Goal: Book appointment/travel/reservation: Book appointment/travel/reservation

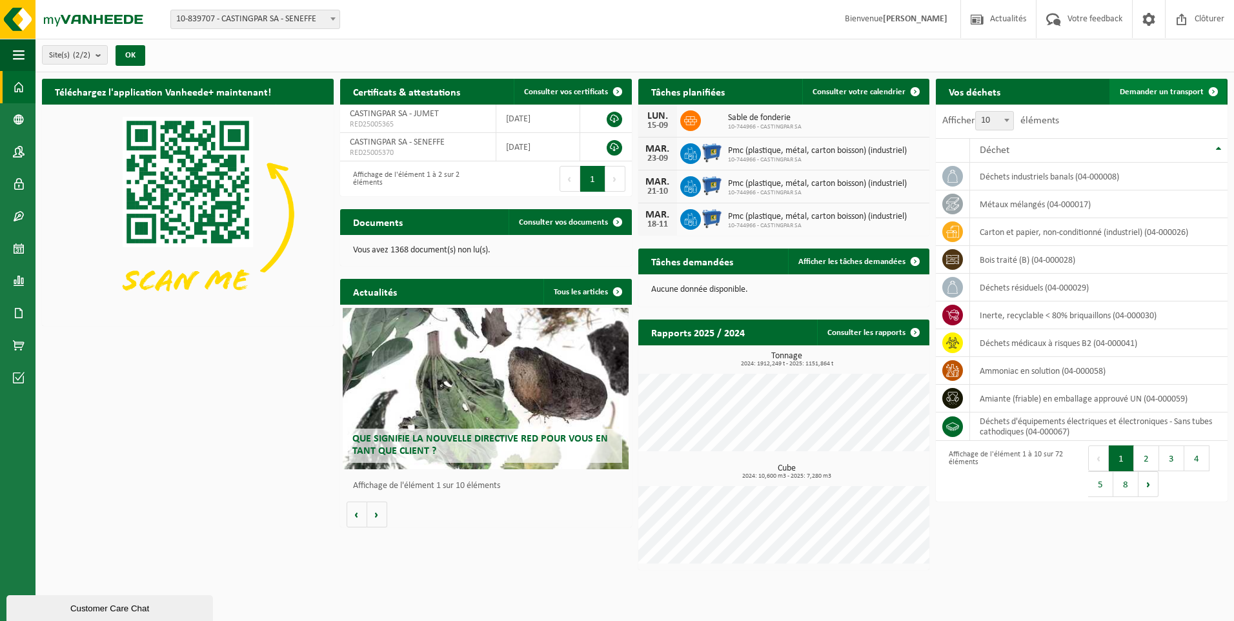
click at [1129, 95] on span "Demander un transport" at bounding box center [1162, 92] width 84 height 8
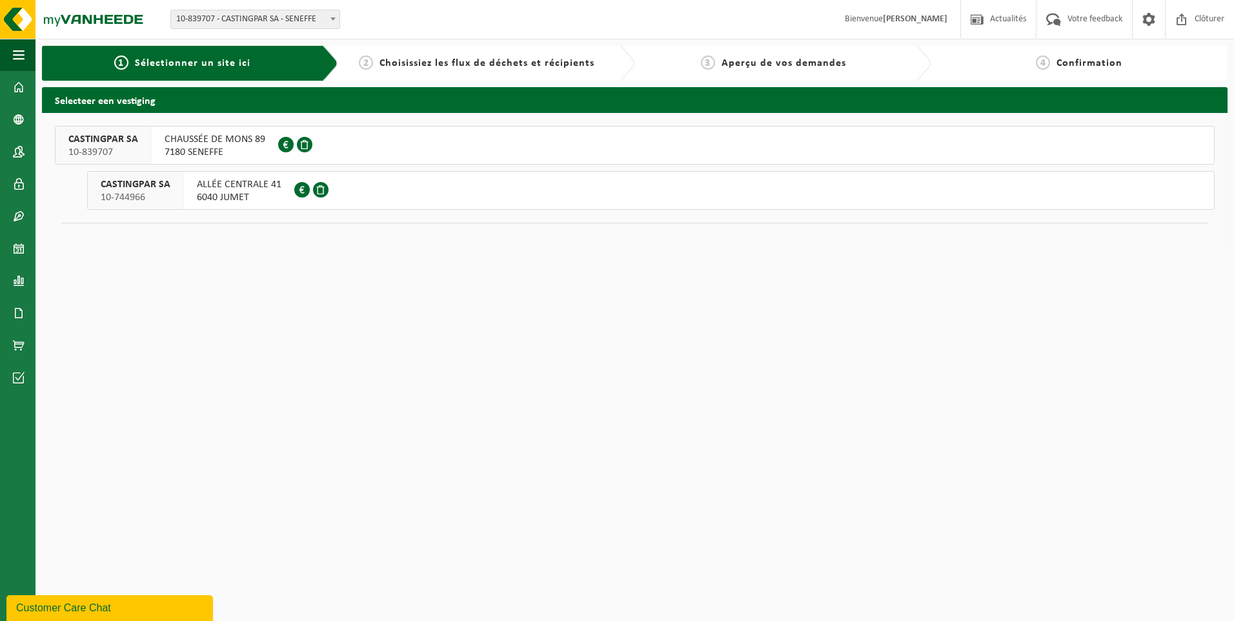
click at [192, 191] on div "ALLÉE CENTRALE 41 6040 JUMET 0428.252.723" at bounding box center [239, 190] width 110 height 37
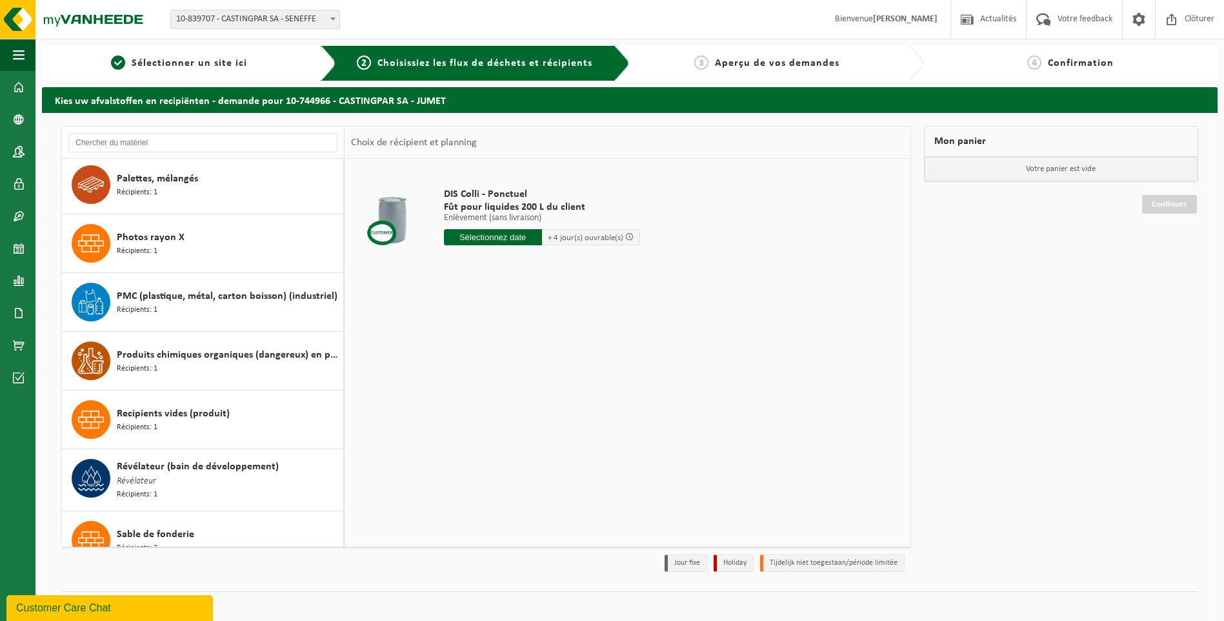
scroll to position [2130, 0]
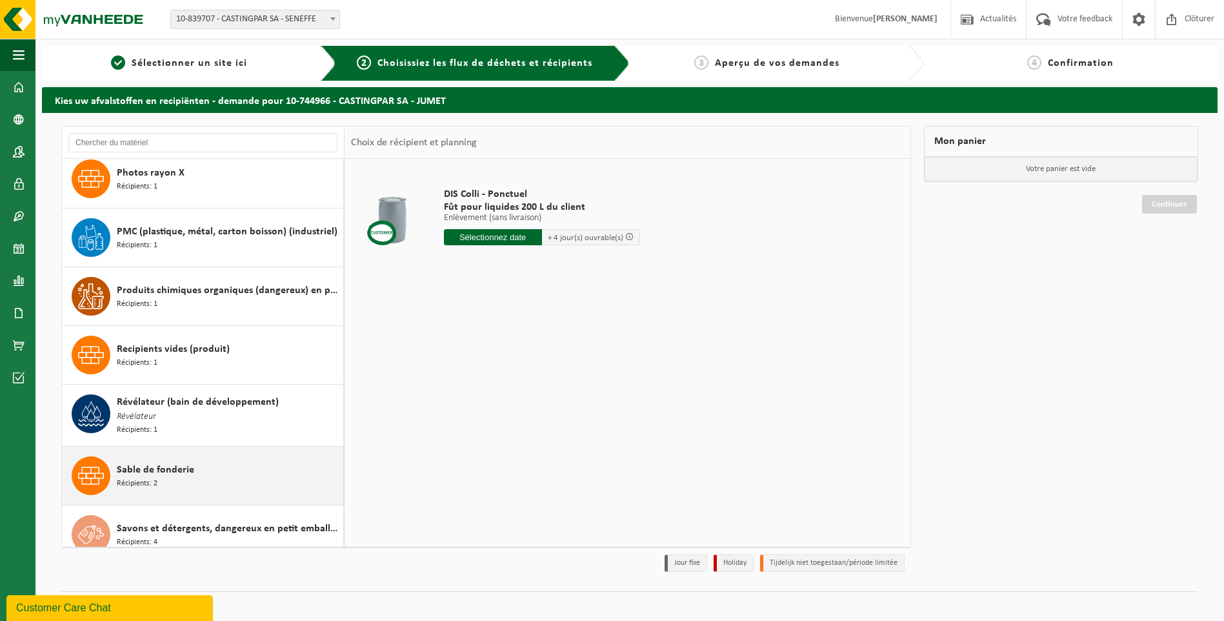
click at [179, 472] on div "Sable de fonderie Récipients: 2" at bounding box center [228, 475] width 223 height 39
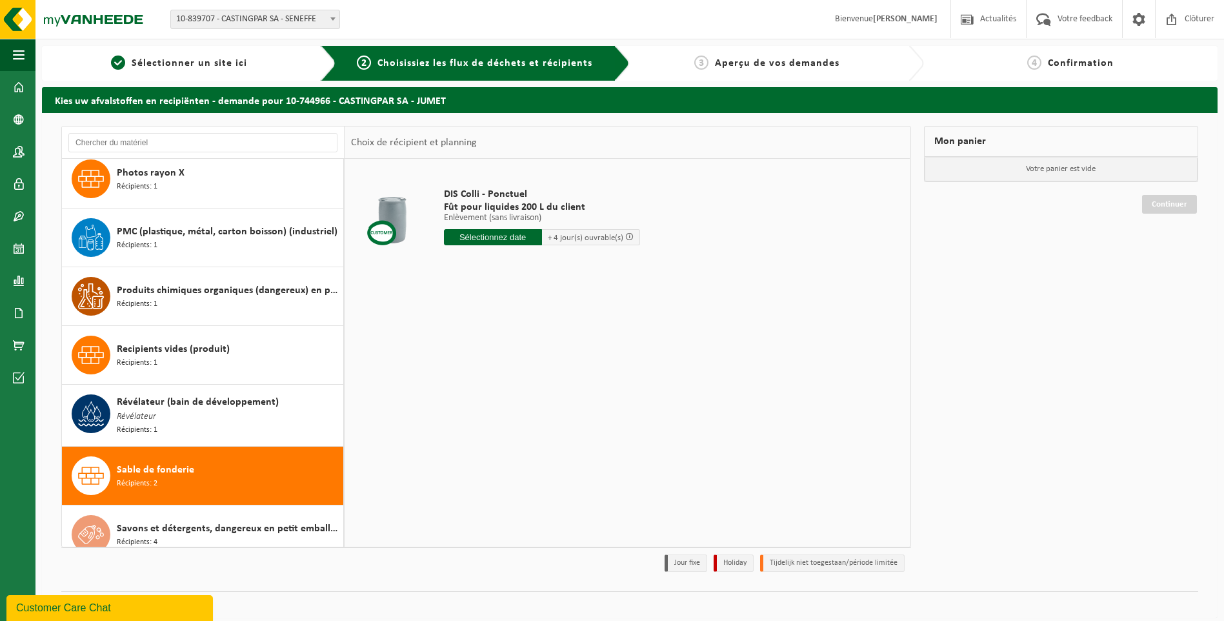
scroll to position [2258, 0]
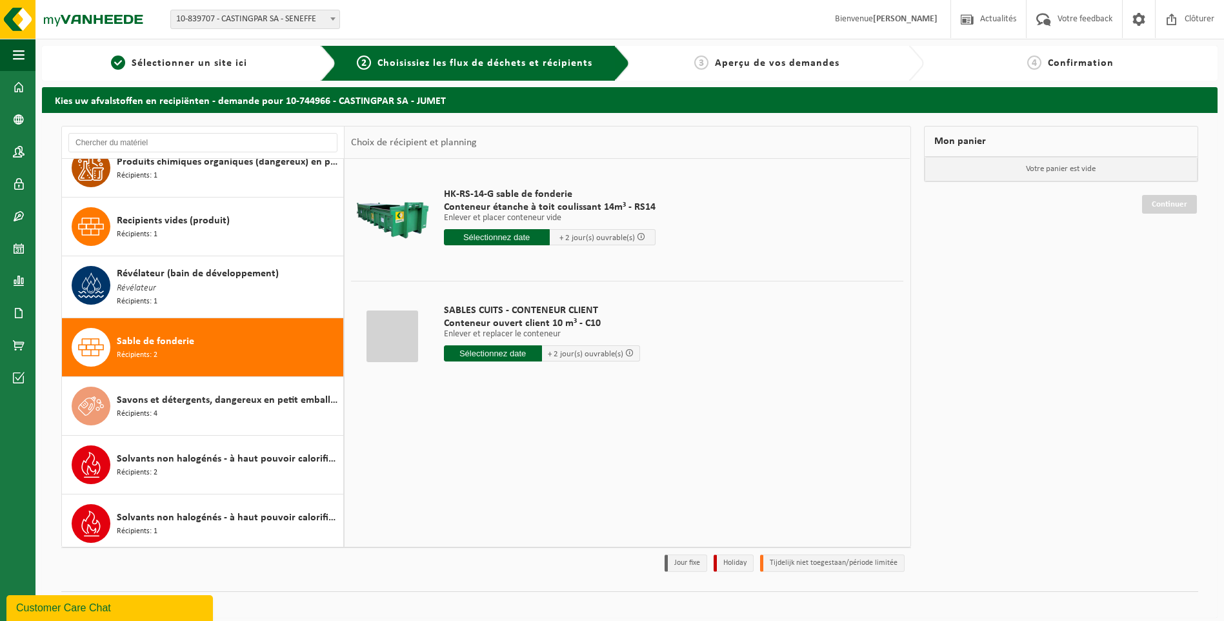
click at [491, 239] on input "text" at bounding box center [497, 237] width 106 height 16
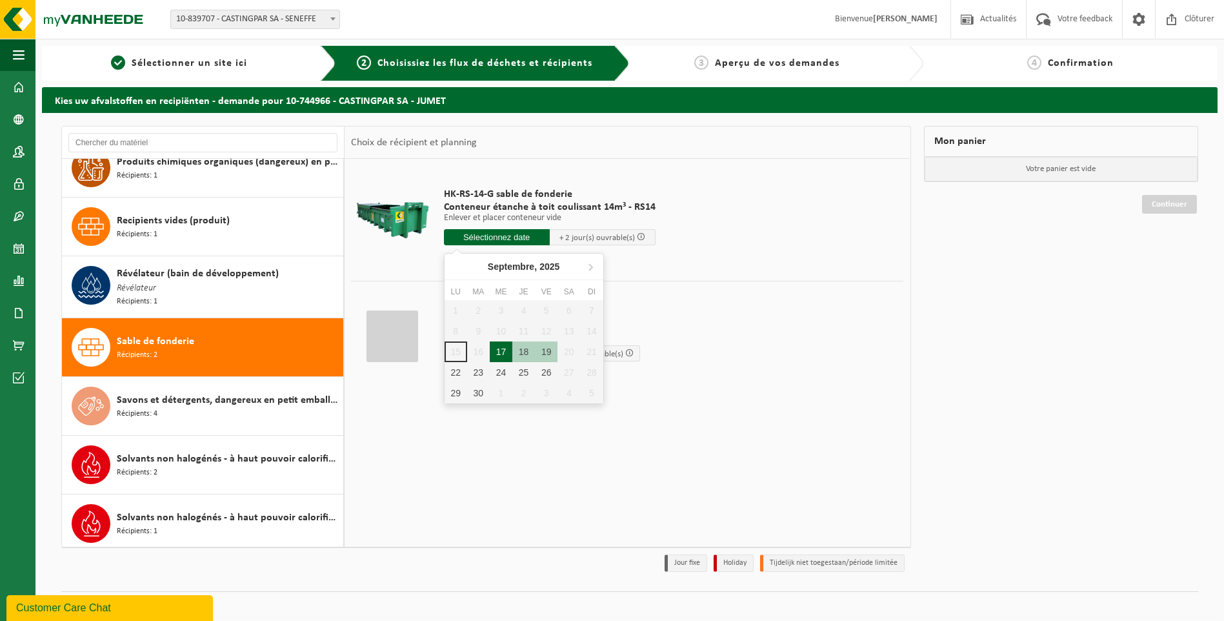
click at [507, 348] on div "17" at bounding box center [501, 351] width 23 height 21
type input "à partir de 2025-09-17"
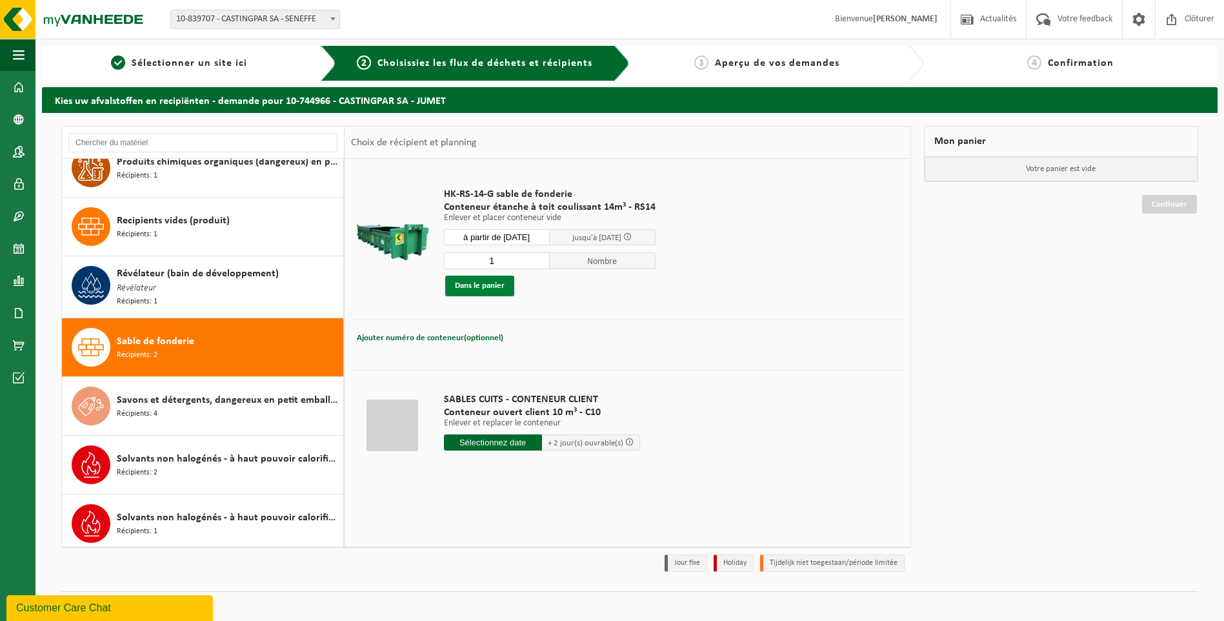
click at [490, 289] on button "Dans le panier" at bounding box center [479, 286] width 69 height 21
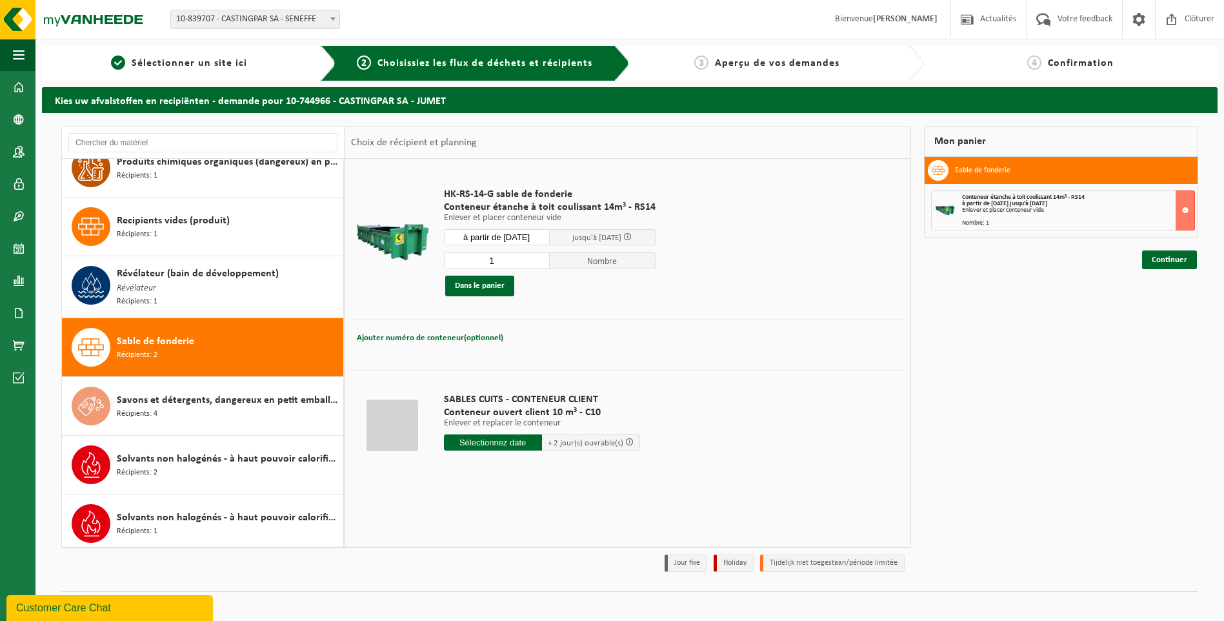
click at [477, 443] on input "text" at bounding box center [493, 442] width 98 height 16
click at [498, 556] on div "17" at bounding box center [501, 556] width 23 height 21
type input "à partir de 2025-09-17"
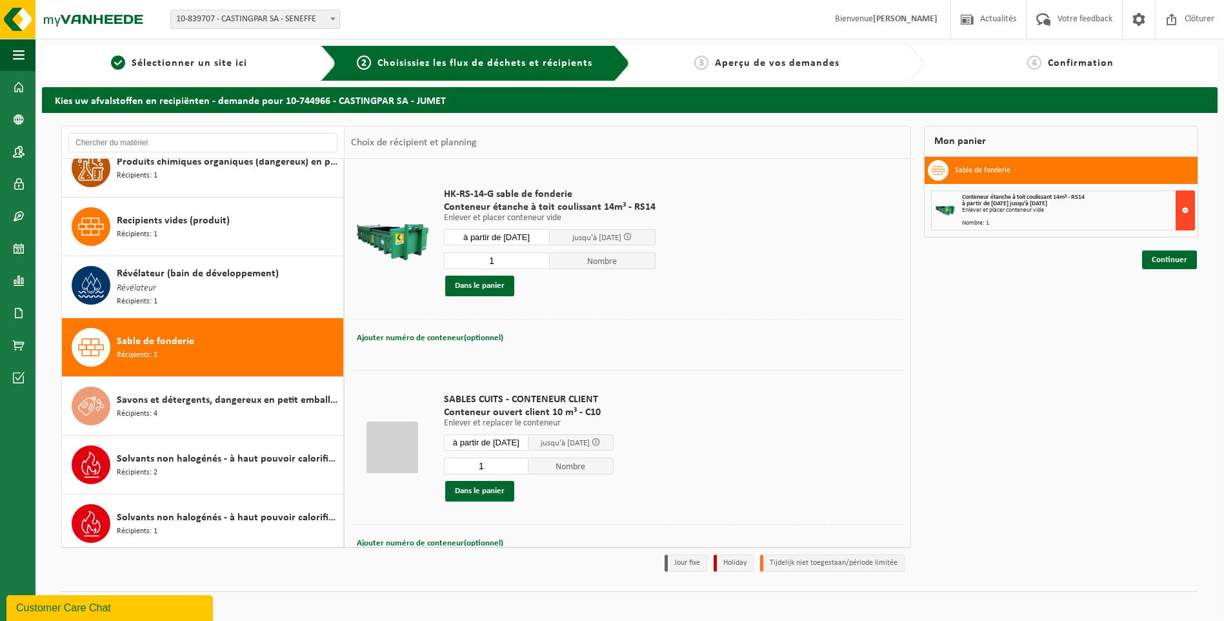
click at [1187, 203] on button at bounding box center [1185, 210] width 19 height 40
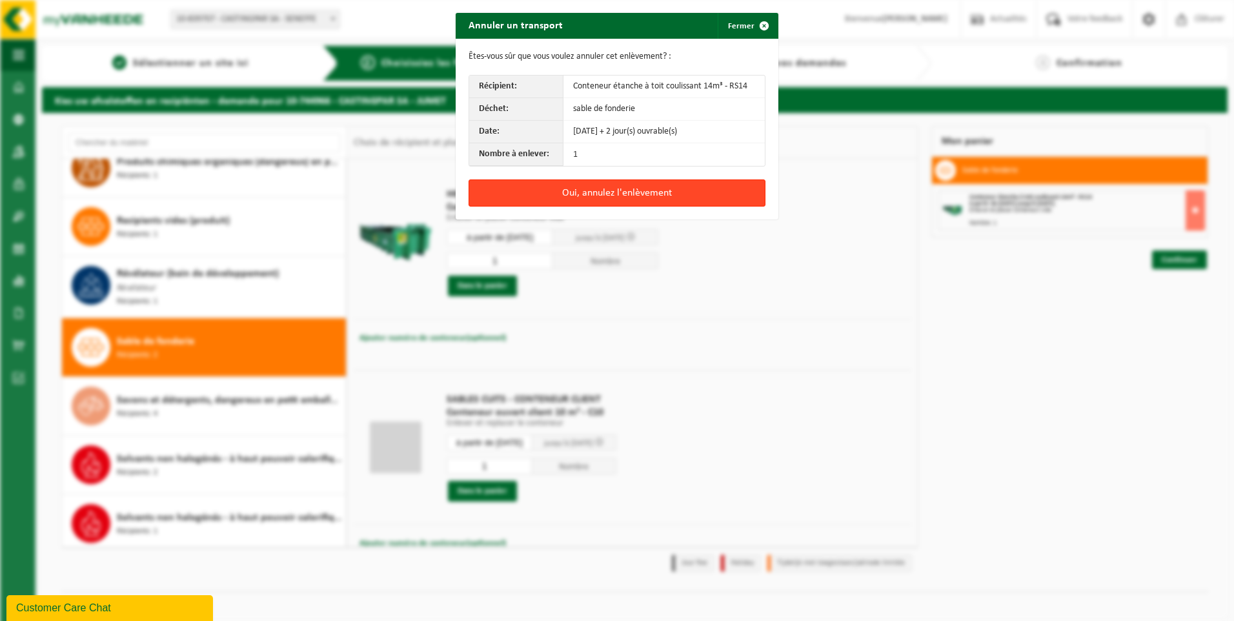
click at [607, 186] on button "Oui, annulez l'enlèvement" at bounding box center [617, 192] width 297 height 27
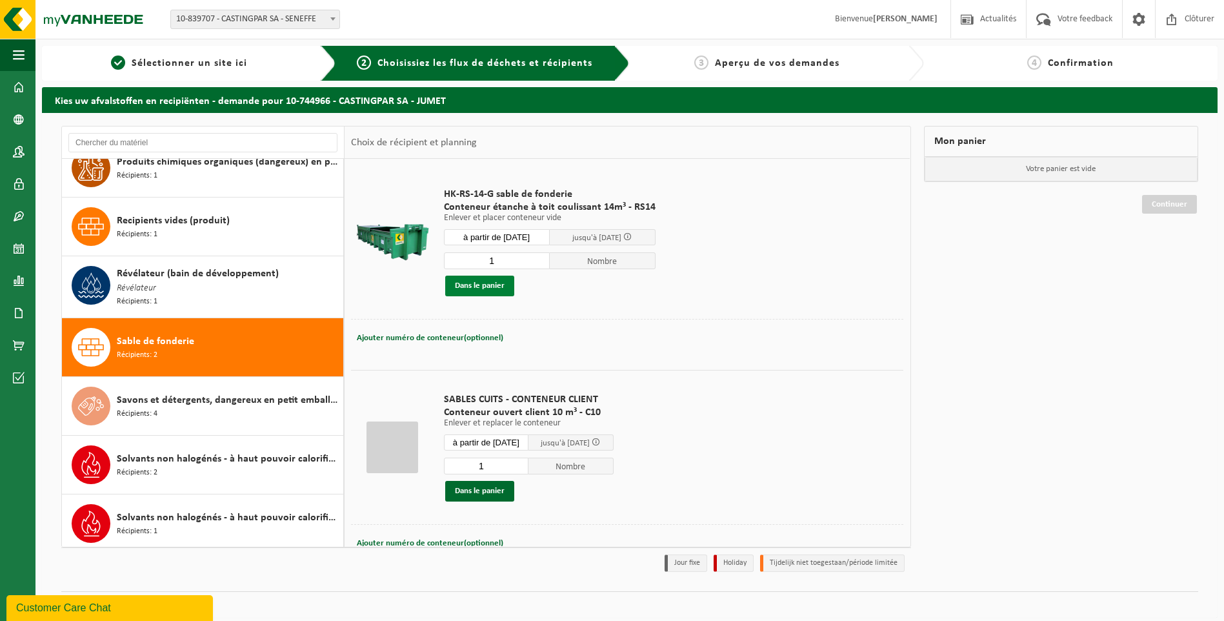
click at [504, 283] on button "Dans le panier" at bounding box center [479, 286] width 69 height 21
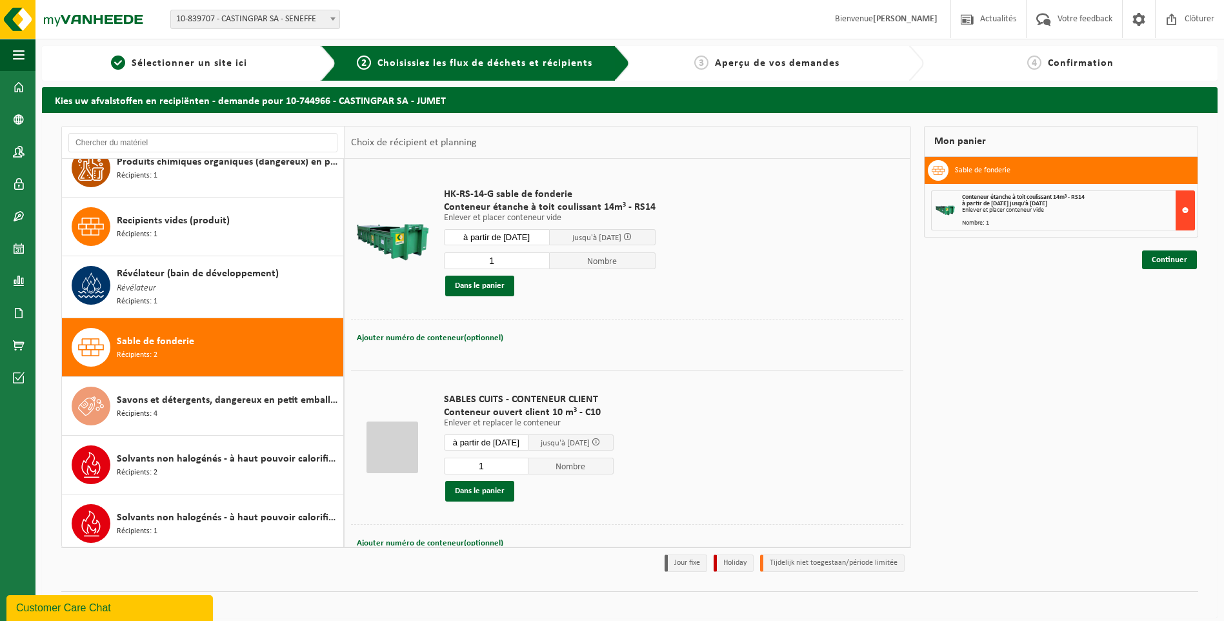
click at [1191, 204] on button at bounding box center [1185, 210] width 19 height 40
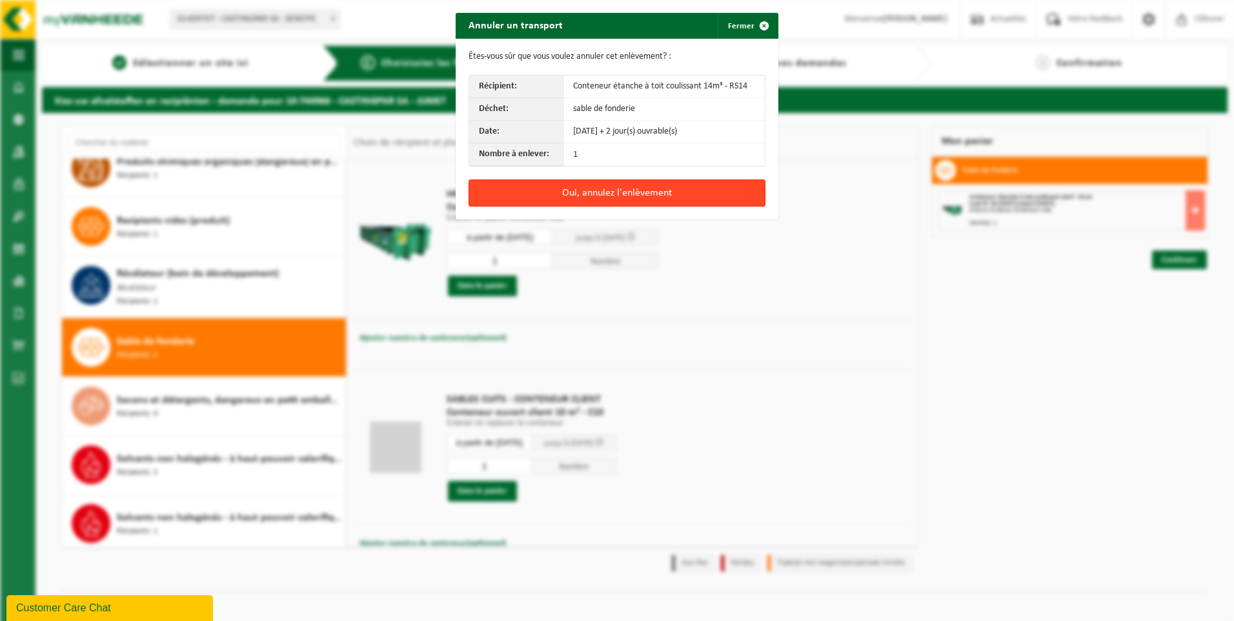
click at [567, 199] on button "Oui, annulez l'enlèvement" at bounding box center [617, 192] width 297 height 27
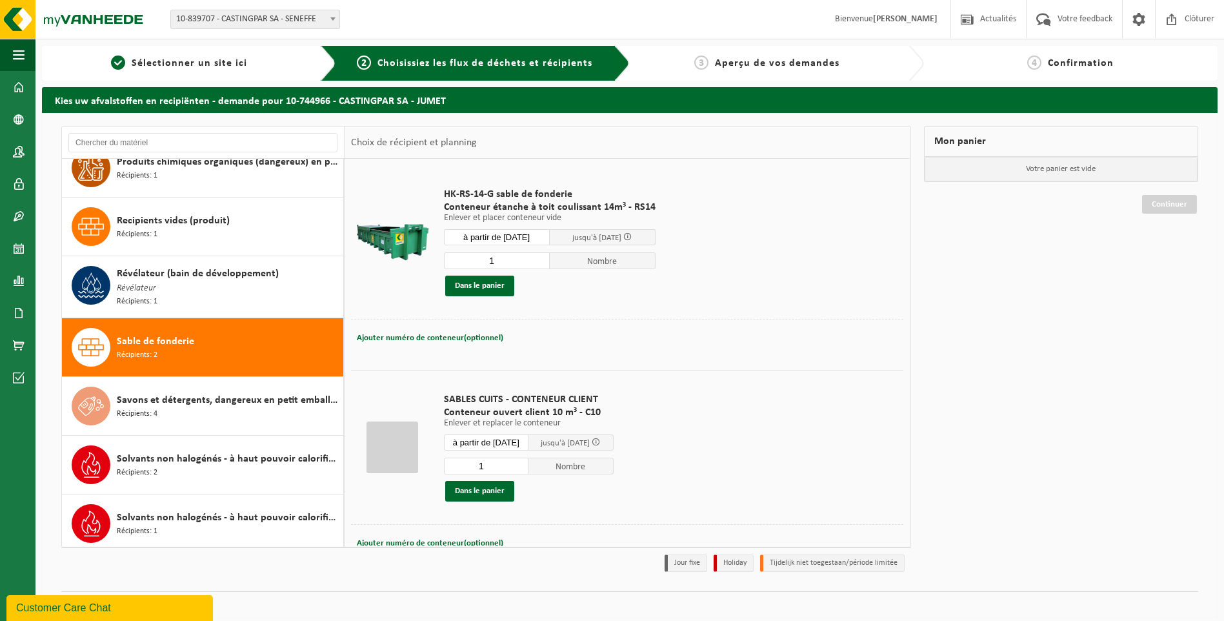
click at [521, 232] on input "à partir de 2025-09-17" at bounding box center [497, 237] width 106 height 16
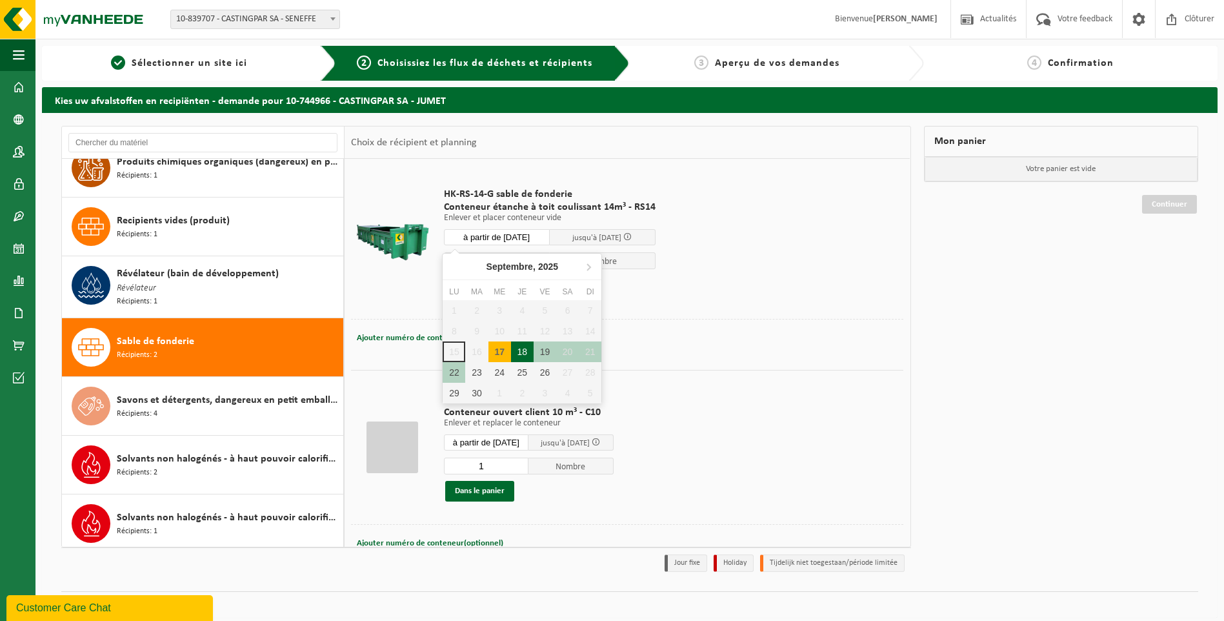
click at [523, 351] on div "18" at bounding box center [522, 351] width 23 height 21
type input "à partir de 2025-09-18"
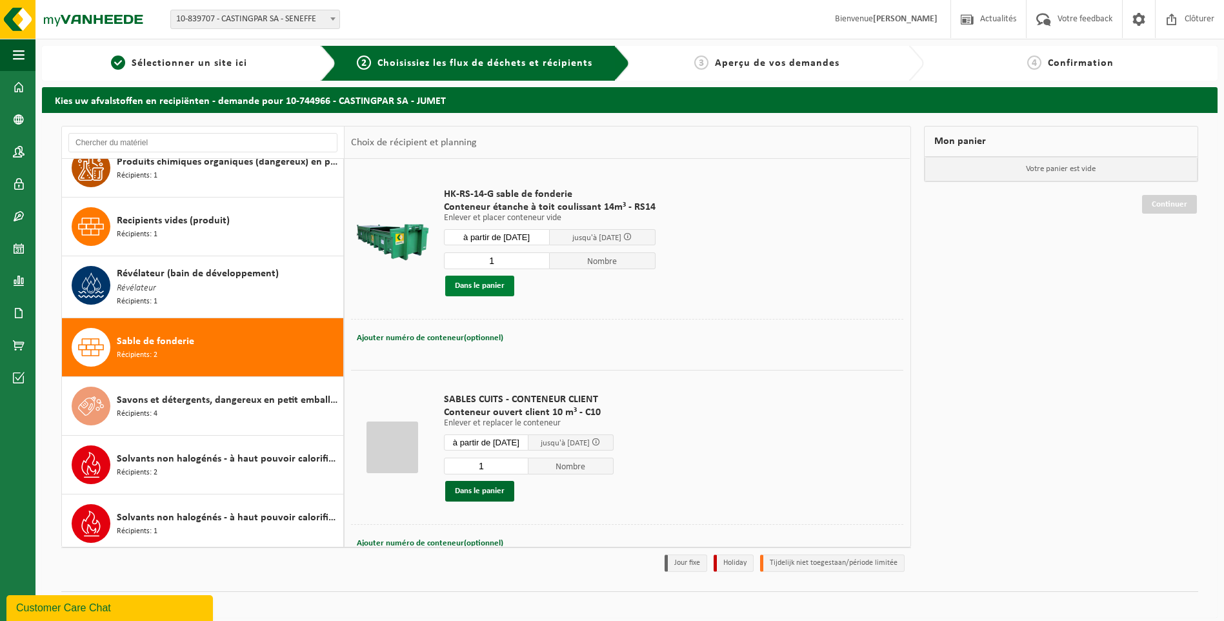
click at [462, 288] on button "Dans le panier" at bounding box center [479, 286] width 69 height 21
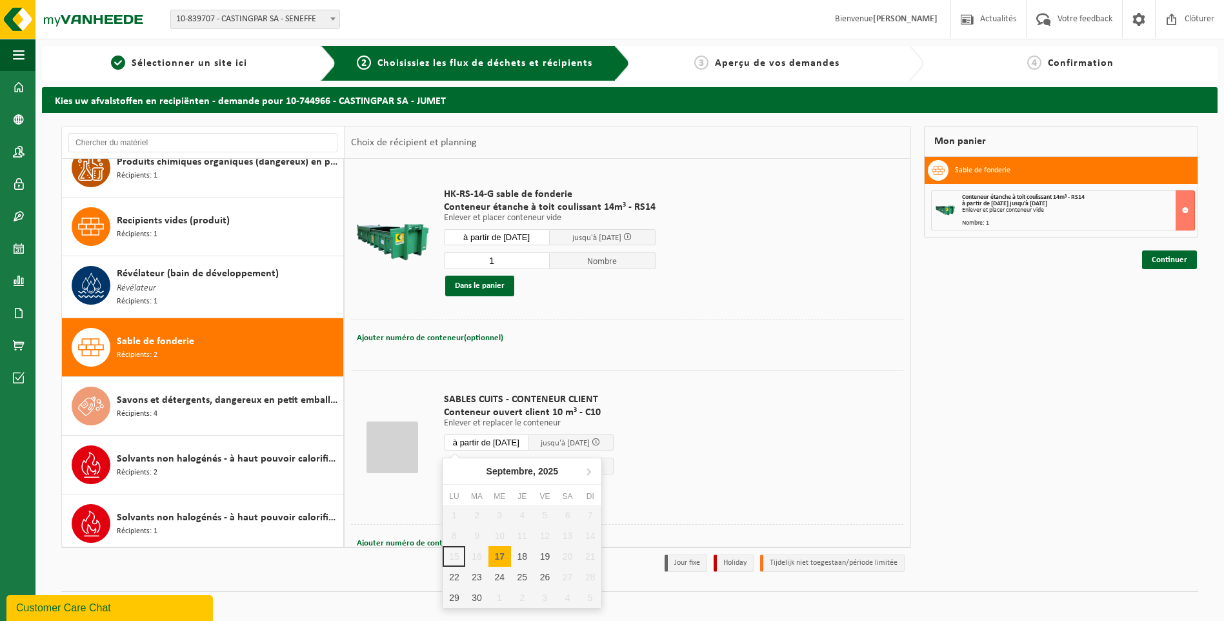
click at [493, 440] on input "à partir de 2025-09-17" at bounding box center [486, 442] width 85 height 16
click at [519, 558] on div "18" at bounding box center [522, 556] width 23 height 21
type input "à partir de 2025-09-18"
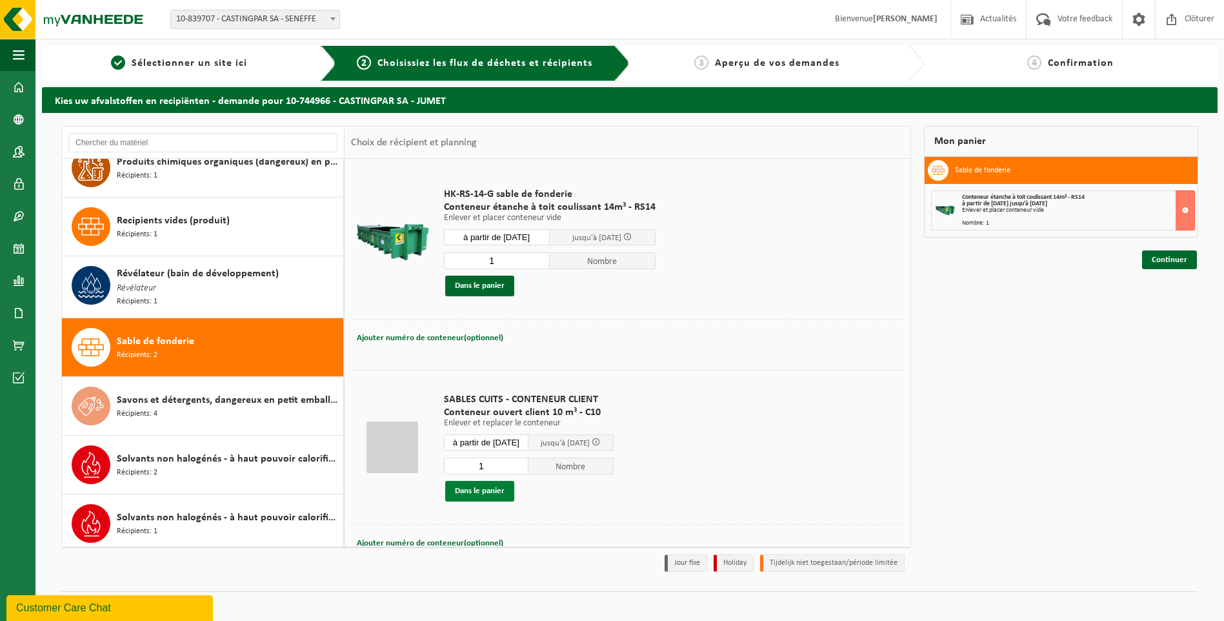
click at [465, 492] on button "Dans le panier" at bounding box center [479, 491] width 69 height 21
click at [1170, 303] on link "Continuer" at bounding box center [1169, 306] width 55 height 19
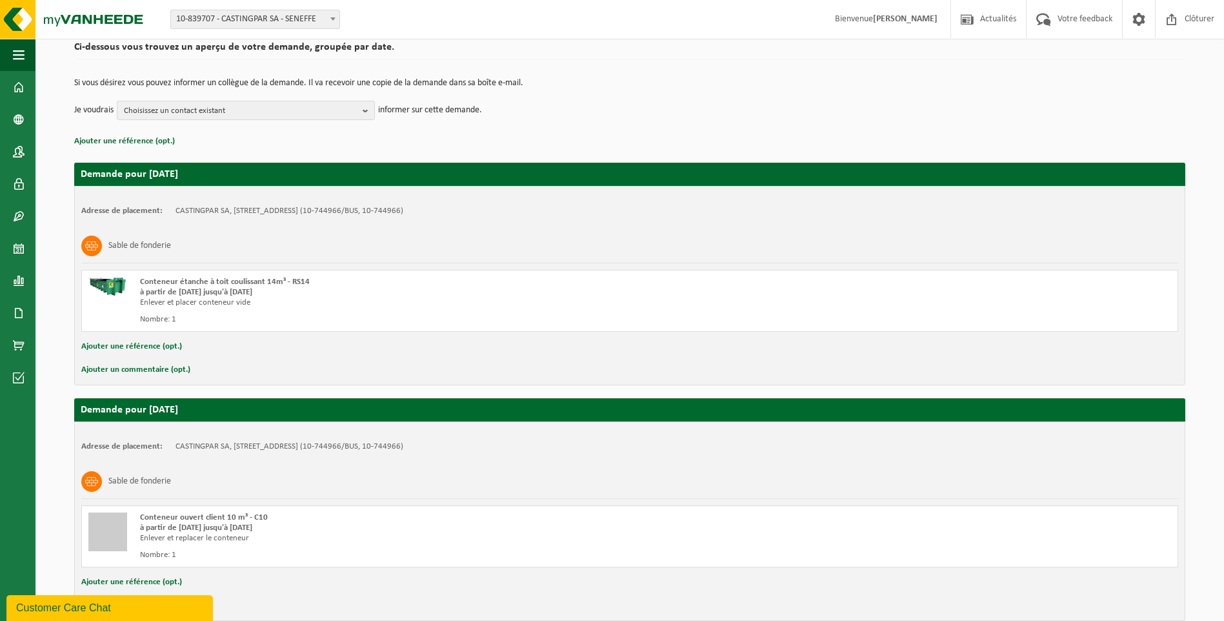
scroll to position [168, 0]
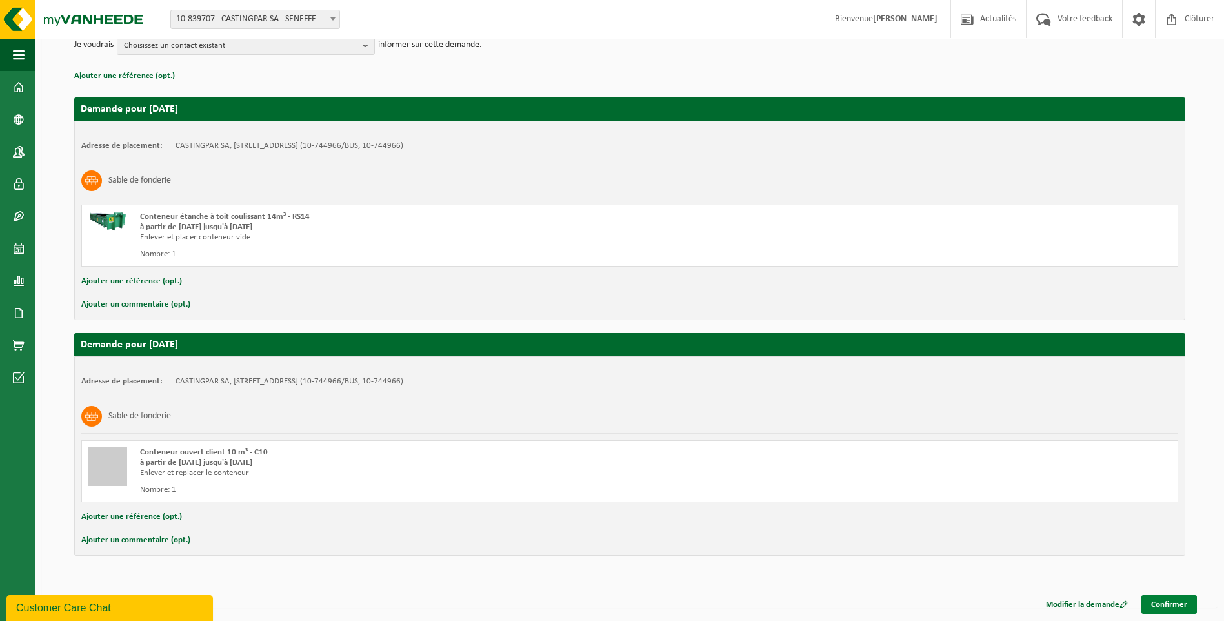
click at [1167, 600] on link "Confirmer" at bounding box center [1169, 604] width 55 height 19
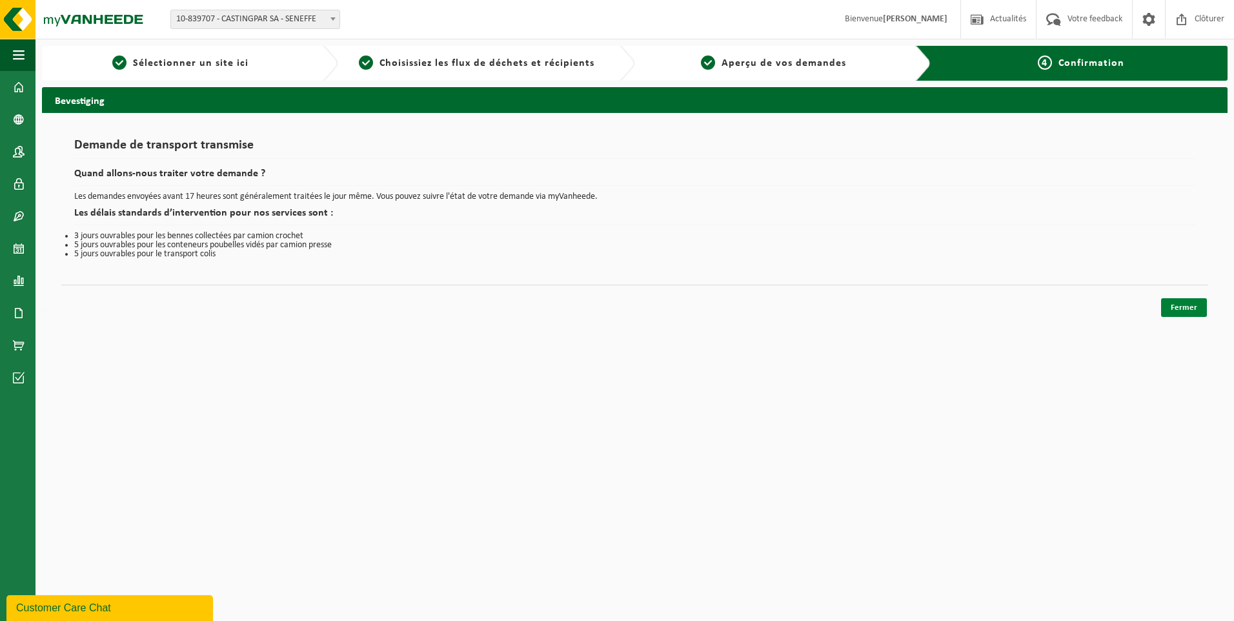
click at [1182, 308] on link "Fermer" at bounding box center [1184, 307] width 46 height 19
